Goal: Task Accomplishment & Management: Manage account settings

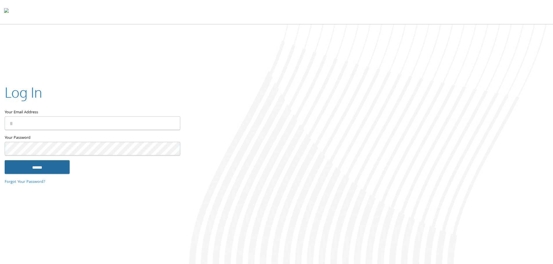
type input "**********"
click at [50, 166] on input "******" at bounding box center [37, 167] width 65 height 14
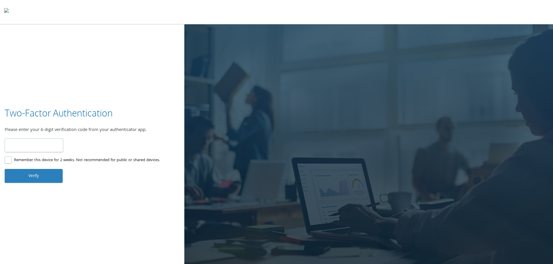
type input "******"
